Goal: Task Accomplishment & Management: Manage account settings

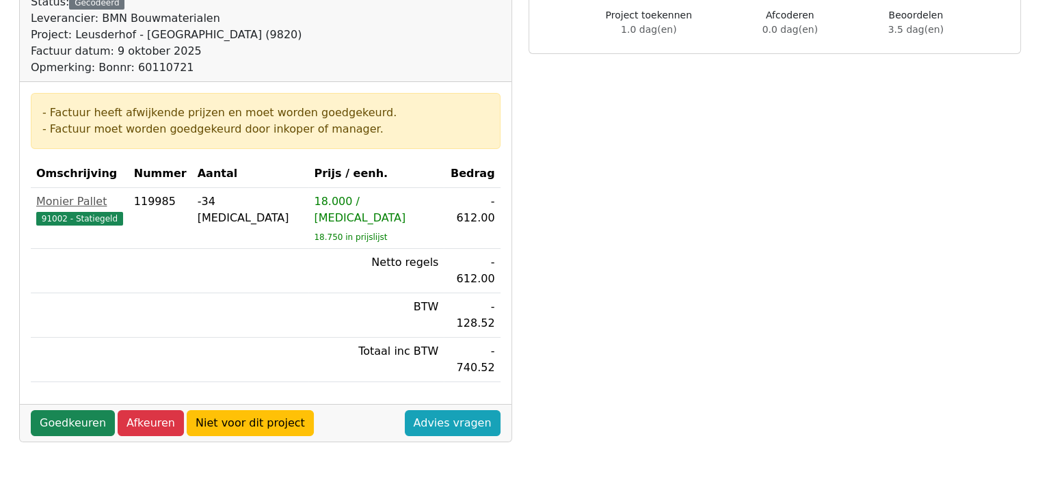
scroll to position [172, 0]
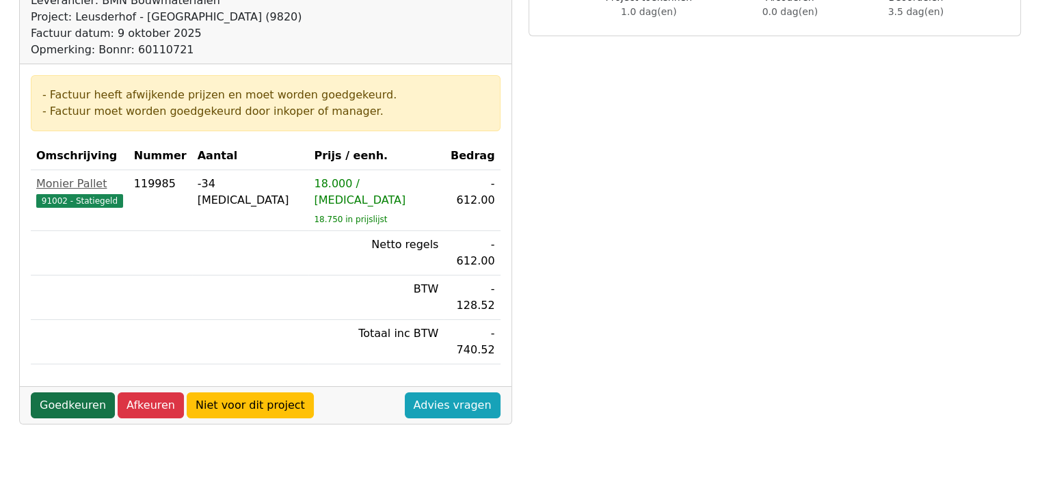
click at [61, 392] on link "Goedkeuren" at bounding box center [73, 405] width 84 height 26
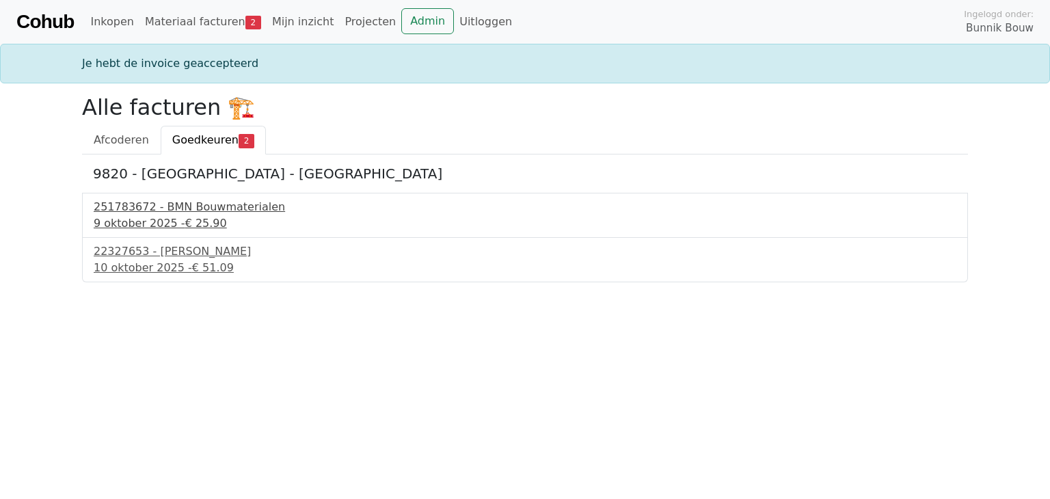
click at [160, 212] on div "251783672 - BMN Bouwmaterialen" at bounding box center [525, 207] width 863 height 16
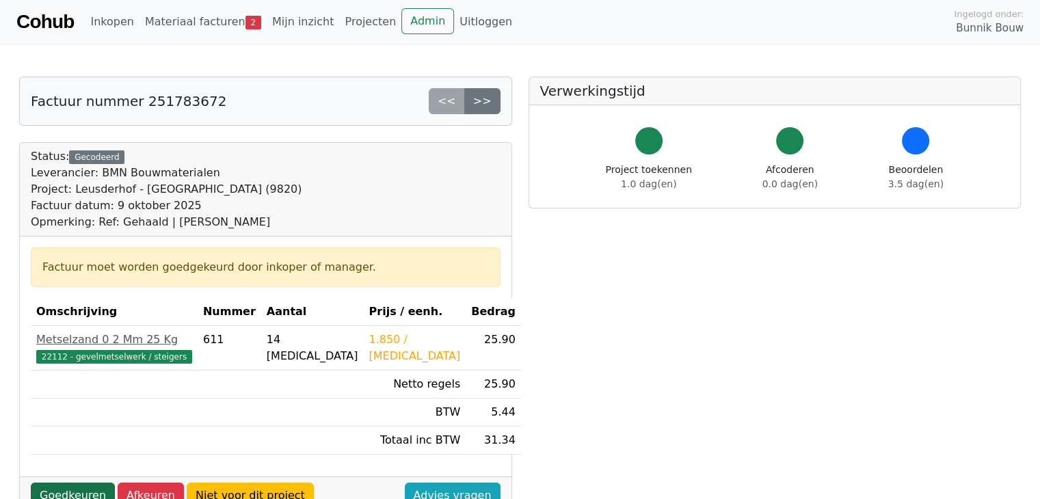
click at [67, 486] on link "Goedkeuren" at bounding box center [73, 496] width 84 height 26
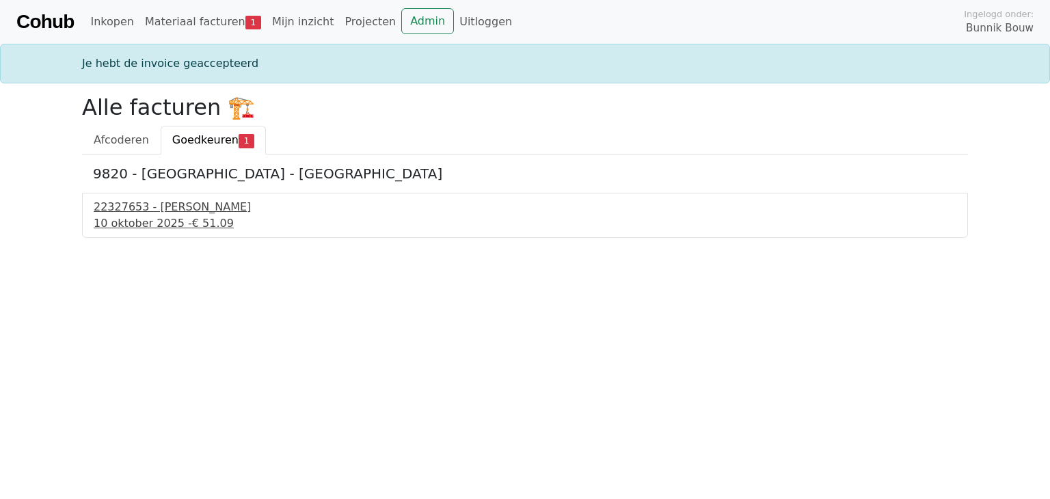
click at [143, 211] on div "22327653 - Isero" at bounding box center [525, 207] width 863 height 16
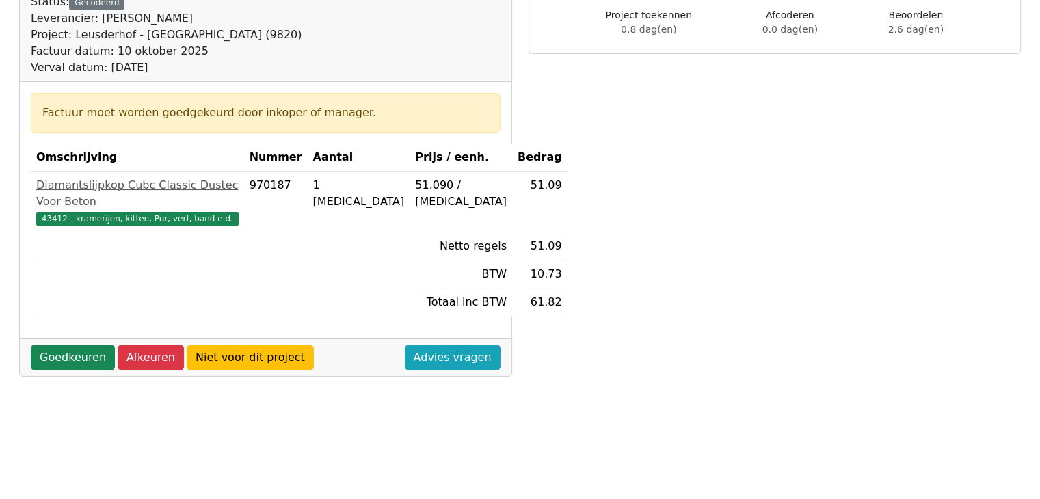
scroll to position [182, 0]
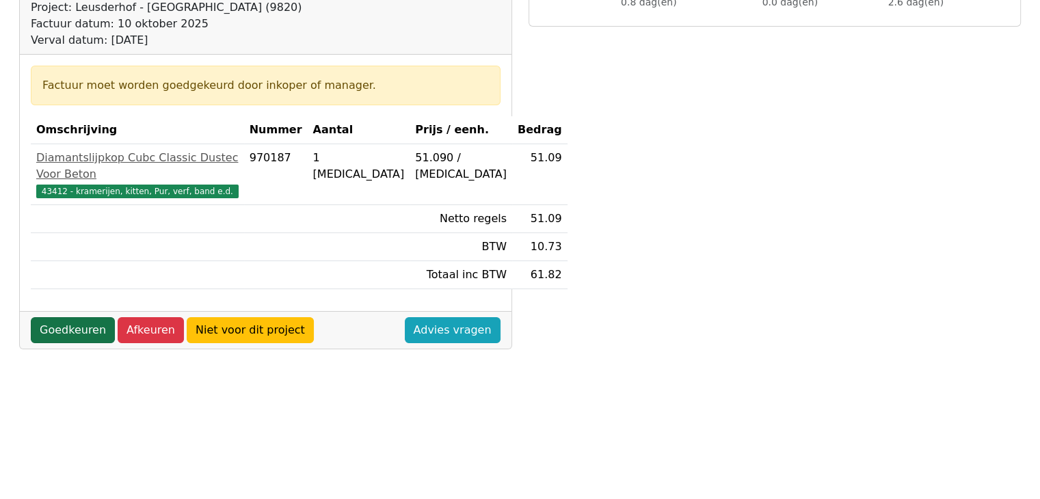
click at [63, 343] on link "Goedkeuren" at bounding box center [73, 330] width 84 height 26
